Goal: Check status: Check status

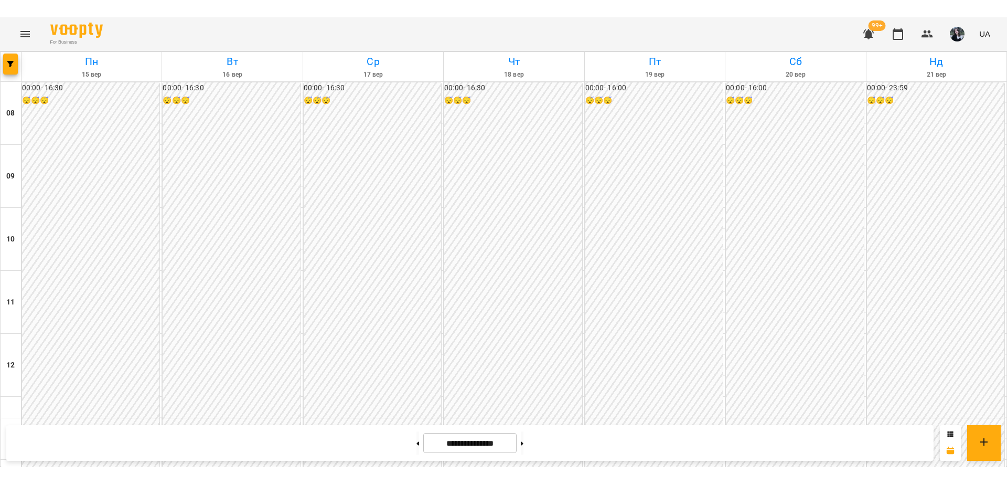
scroll to position [444, 0]
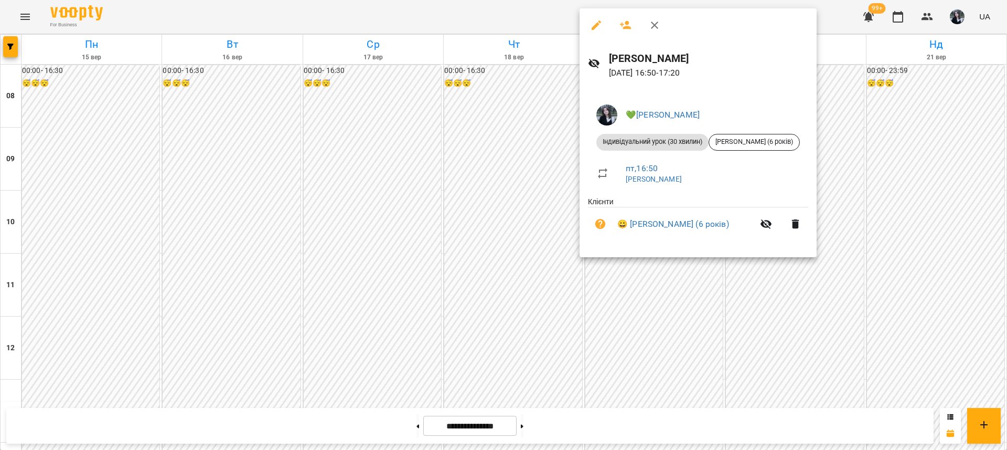
click at [729, 260] on div at bounding box center [503, 225] width 1007 height 450
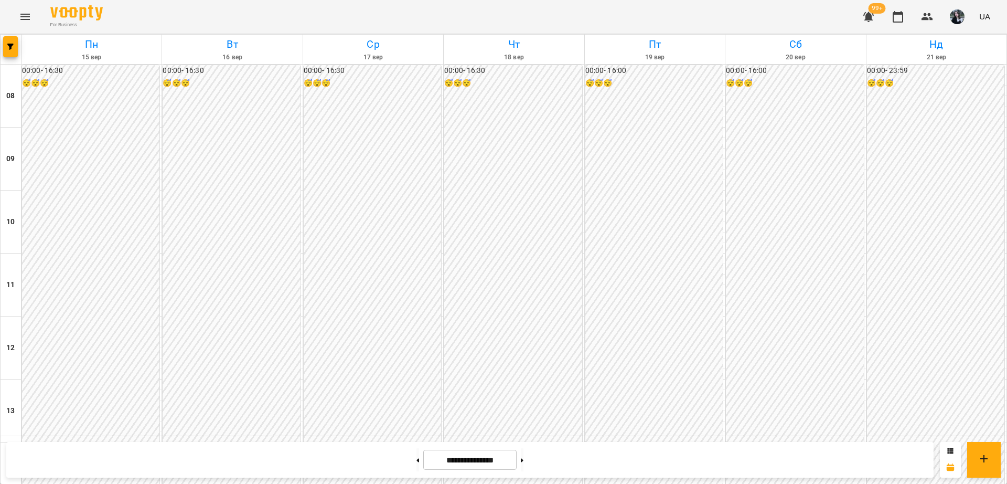
click at [637, 182] on div "00:00 - 16:00 😴😴😴" at bounding box center [653, 316] width 137 height 503
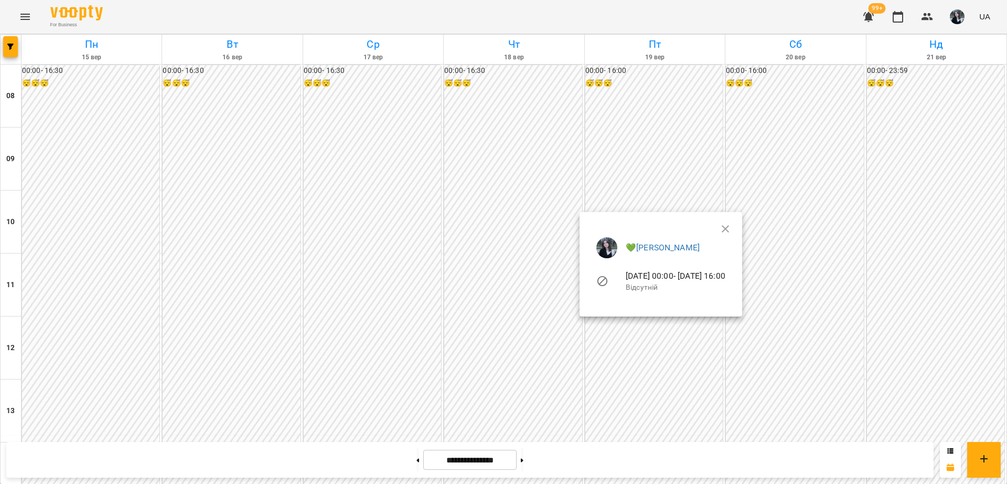
click at [734, 229] on ul "💚[PERSON_NAME] [DATE] 00:00 - [DATE] 16:00 Відсутній" at bounding box center [661, 266] width 146 height 75
drag, startPoint x: 765, startPoint y: 231, endPoint x: 748, endPoint y: 229, distance: 16.9
click at [734, 232] on ul "💚[PERSON_NAME] [DATE] 00:00 - [DATE] 16:00 Відсутній" at bounding box center [661, 266] width 146 height 75
click at [734, 230] on ul "💚[PERSON_NAME] [DATE] 00:00 - [DATE] 16:00 Відсутній" at bounding box center [661, 266] width 146 height 75
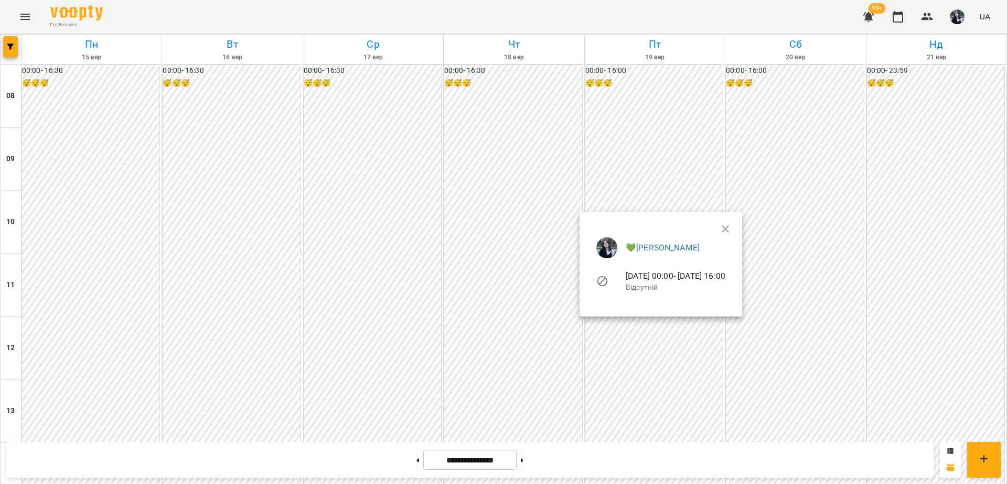
click at [734, 230] on ul "💚[PERSON_NAME] [DATE] 00:00 - [DATE] 16:00 Відсутній" at bounding box center [661, 266] width 146 height 75
click at [729, 228] on icon "button" at bounding box center [725, 228] width 7 height 7
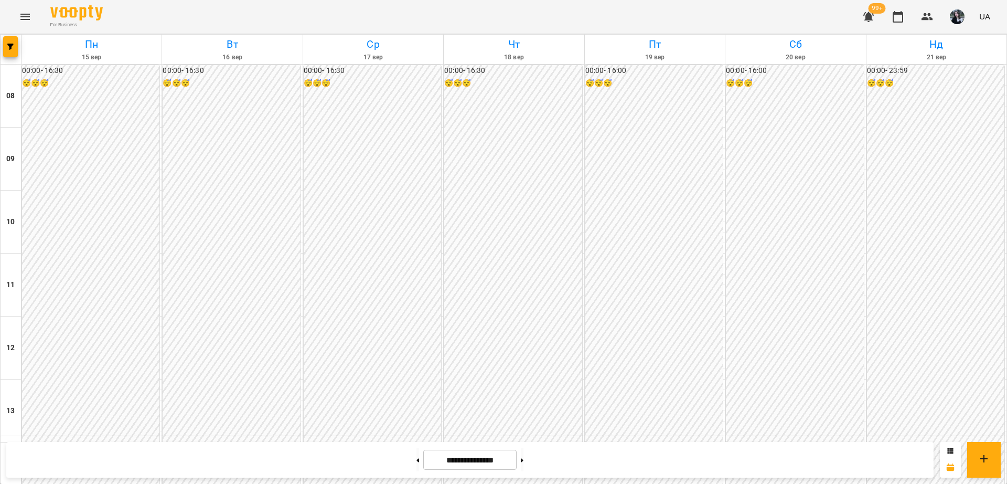
scroll to position [472, 0]
